Goal: Task Accomplishment & Management: Use online tool/utility

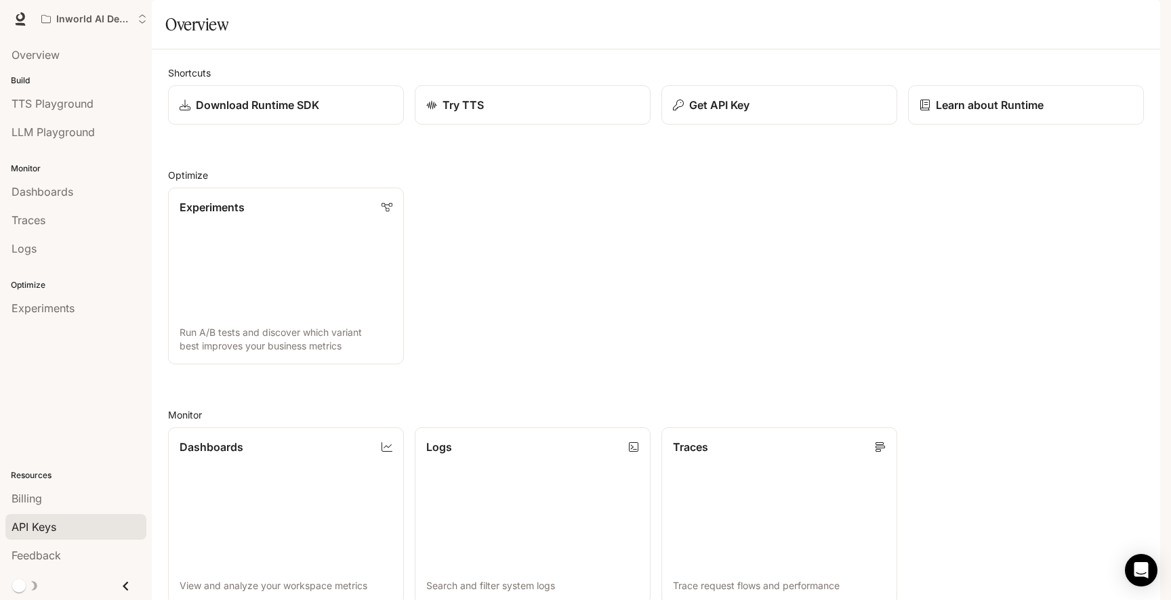
click at [43, 521] on span "API Keys" at bounding box center [34, 527] width 45 height 16
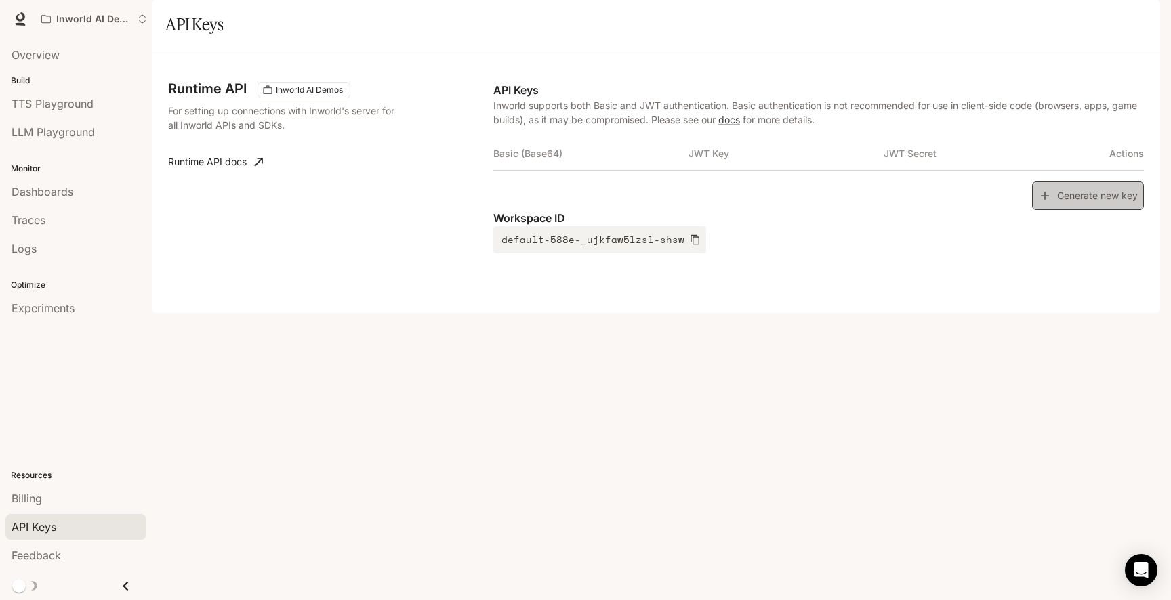
click at [1071, 211] on button "Generate new key" at bounding box center [1088, 196] width 112 height 29
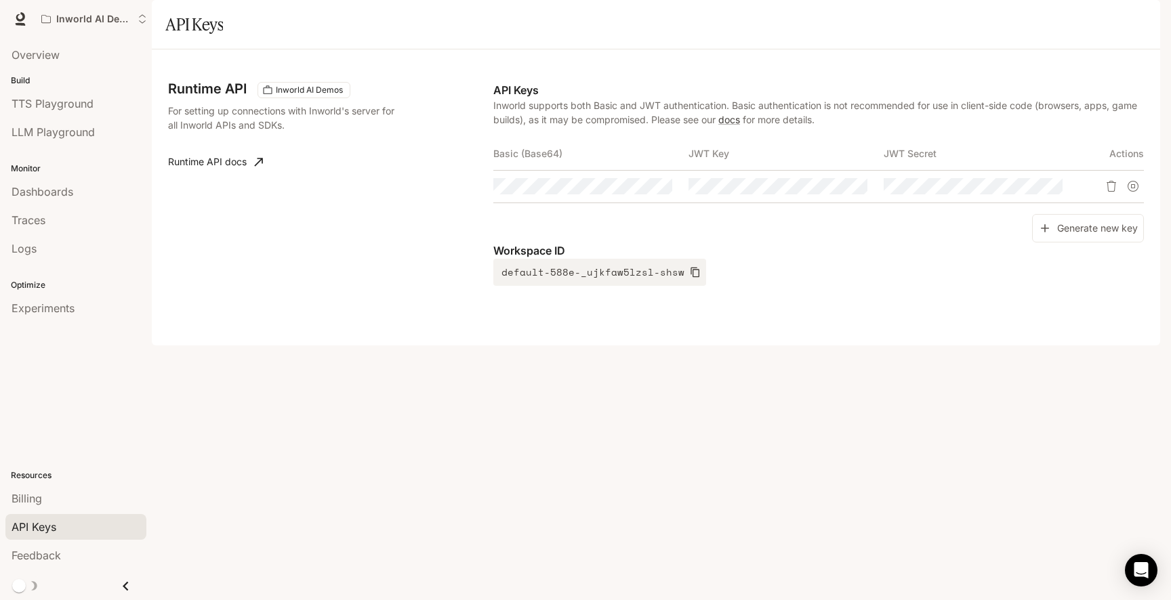
click at [989, 329] on div "Runtime API Inworld AI Demos For setting up connections with Inworld's server f…" at bounding box center [656, 198] width 976 height 264
click at [635, 192] on icon "button" at bounding box center [636, 186] width 11 height 11
click at [830, 192] on icon "button" at bounding box center [831, 186] width 11 height 11
click at [1025, 190] on icon "button" at bounding box center [1026, 186] width 11 height 8
click at [838, 346] on div "Runtime API Inworld AI Demos For setting up connections with Inworld's server f…" at bounding box center [656, 197] width 1008 height 296
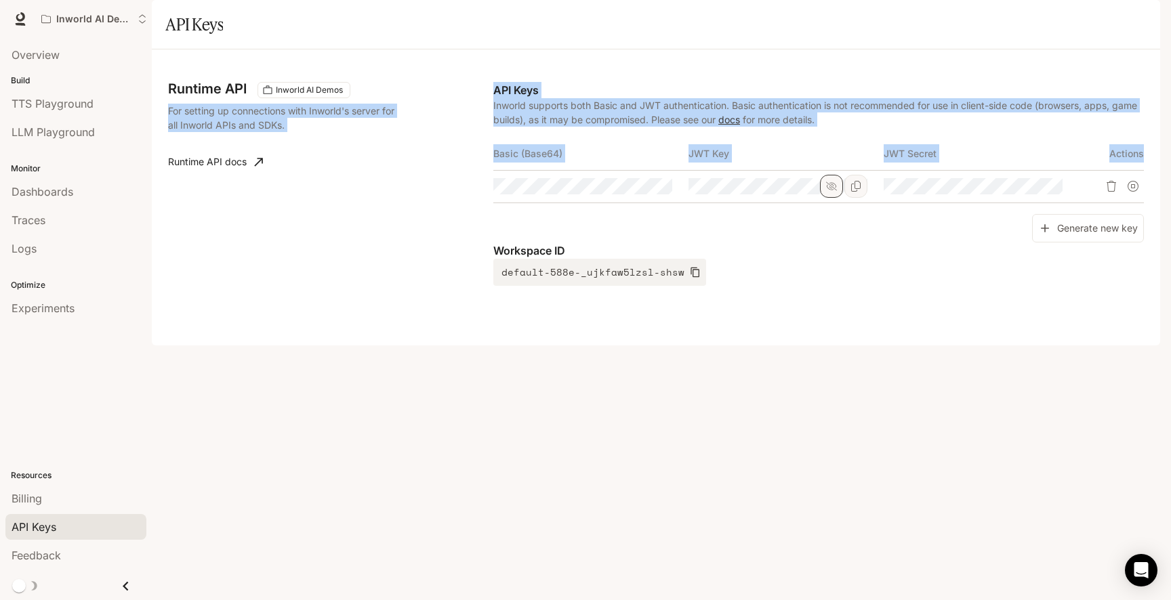
drag, startPoint x: 492, startPoint y: 125, endPoint x: 829, endPoint y: 216, distance: 348.9
click at [829, 216] on div "Runtime API Inworld AI Demos For setting up connections with Inworld's server f…" at bounding box center [656, 198] width 976 height 264
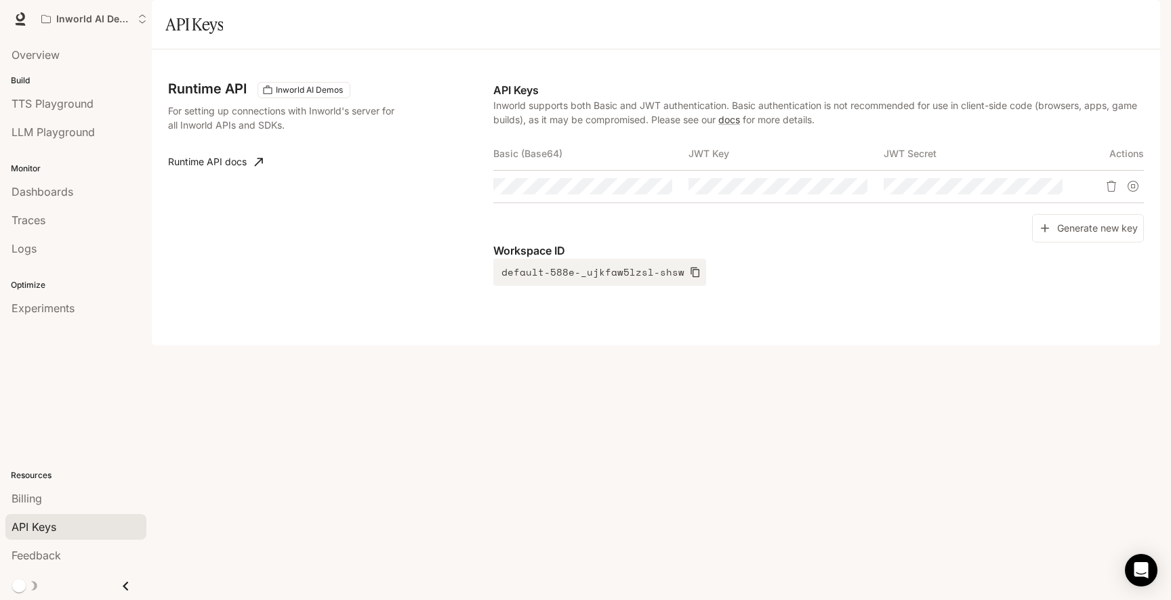
click at [834, 243] on div "Generate new key" at bounding box center [818, 228] width 651 height 29
click at [731, 125] on link "docs" at bounding box center [729, 120] width 22 height 12
drag, startPoint x: 494, startPoint y: 190, endPoint x: 1091, endPoint y: 232, distance: 598.5
click at [1091, 203] on table "Basic (Base64) JWT Key JWT Secret Actions" at bounding box center [818, 171] width 651 height 66
click at [1147, 228] on div "Runtime API Inworld AI Demos For setting up connections with Inworld's server f…" at bounding box center [656, 197] width 1008 height 296
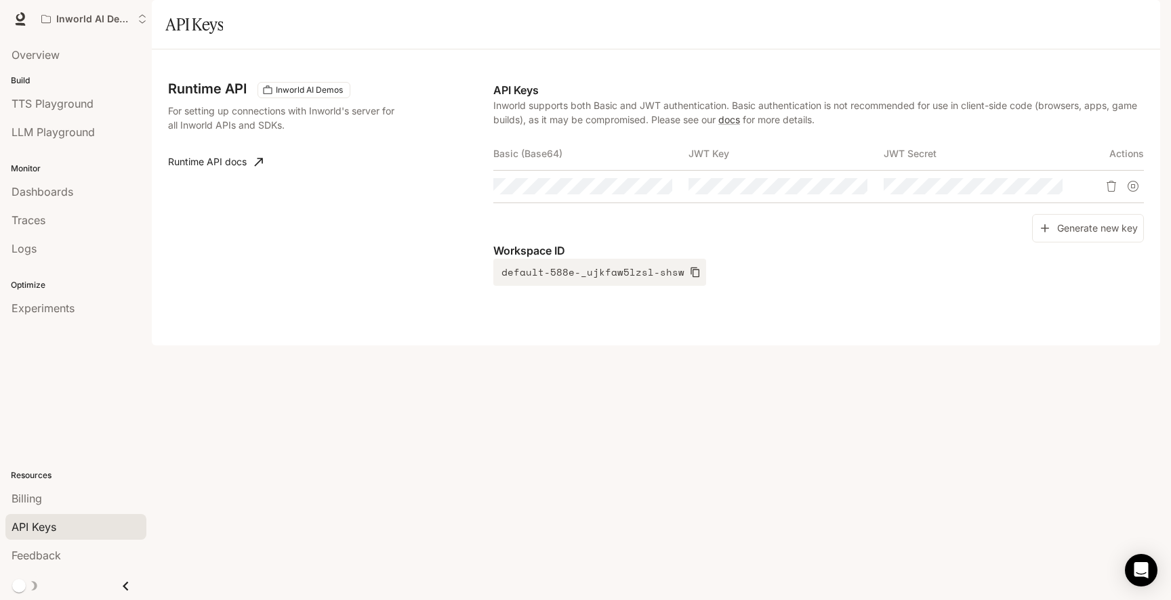
copy thead
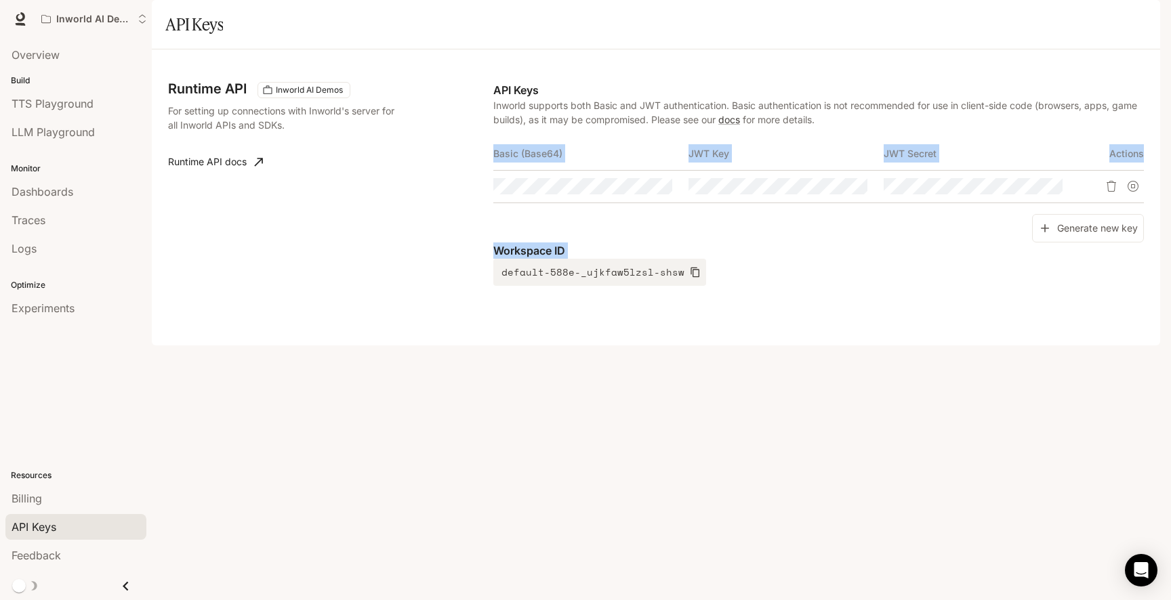
click at [706, 286] on div "Workspace ID default-588e-_ujkfaw5lzsl-shsw" at bounding box center [818, 264] width 651 height 43
click at [694, 329] on div "Runtime API Inworld AI Demos For setting up connections with Inworld's server f…" at bounding box center [656, 198] width 976 height 264
click at [668, 346] on div "Runtime API Inworld AI Demos For setting up connections with Inworld's server f…" at bounding box center [656, 197] width 1008 height 296
click at [624, 346] on div "Runtime API Inworld AI Demos For setting up connections with Inworld's server f…" at bounding box center [656, 197] width 1008 height 296
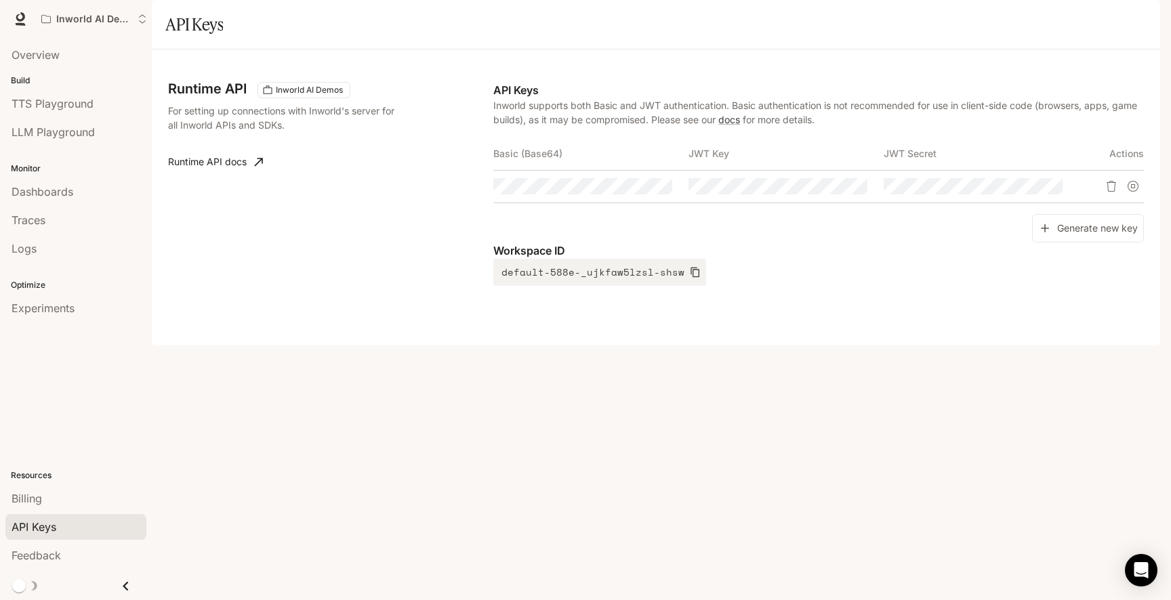
click at [823, 346] on div "Runtime API Inworld AI Demos For setting up connections with Inworld's server f…" at bounding box center [656, 197] width 1008 height 296
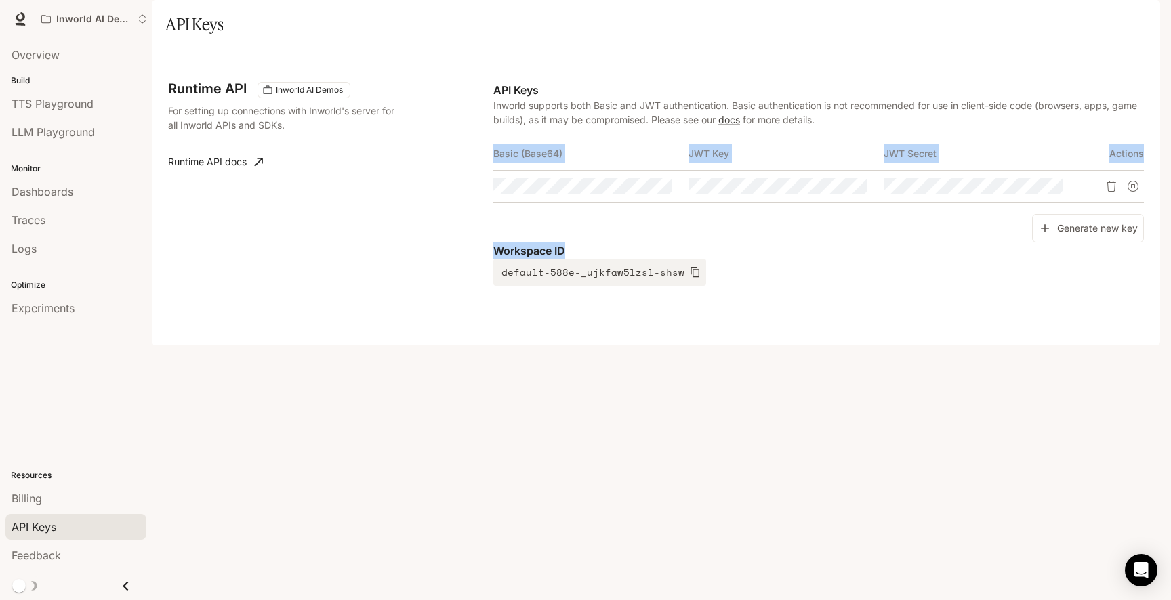
drag, startPoint x: 924, startPoint y: 468, endPoint x: 493, endPoint y: 194, distance: 510.4
click at [493, 194] on div "Runtime API Inworld AI Demos For setting up connections with Inworld's server f…" at bounding box center [656, 197] width 1008 height 296
copy div "Basic (Base64) JWT Key JWT Secret Actions Generate new key Workspace ID"
click at [691, 278] on icon "button" at bounding box center [695, 273] width 9 height 10
click at [57, 125] on span "LLM Playground" at bounding box center [53, 132] width 83 height 16
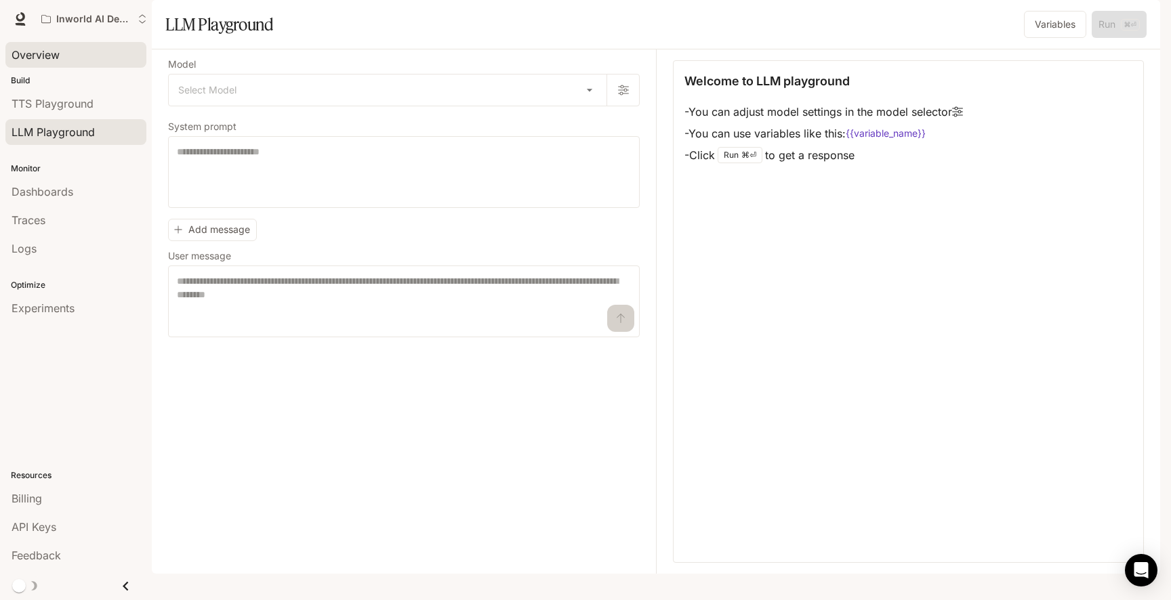
click at [34, 49] on span "Overview" at bounding box center [36, 55] width 48 height 16
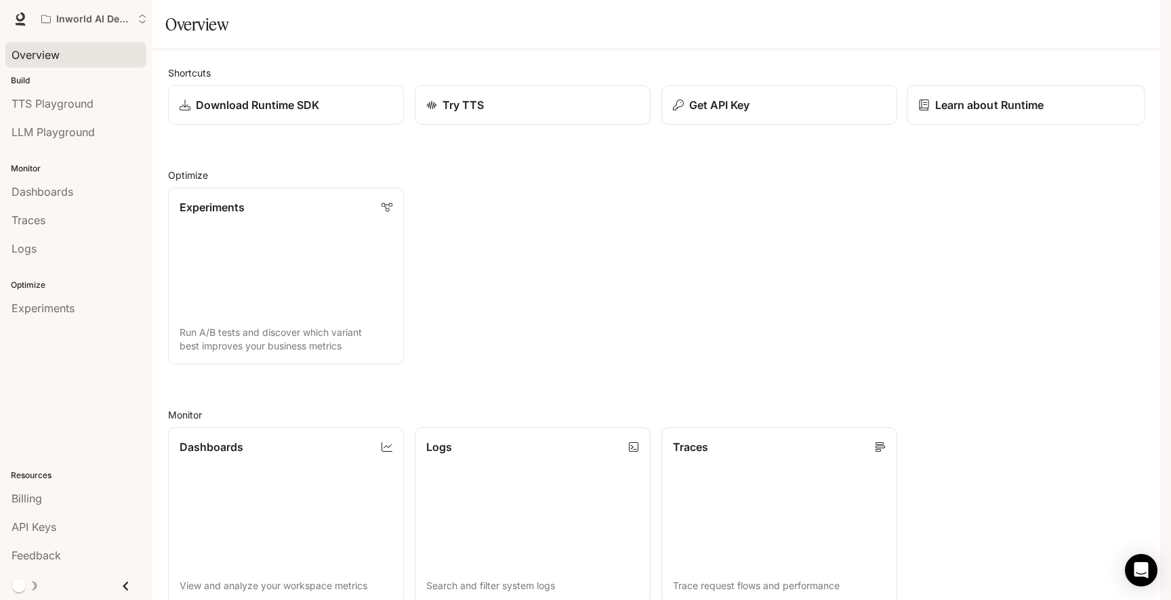
click at [962, 113] on p "Learn about Runtime" at bounding box center [989, 105] width 109 height 16
